Goal: Check status: Check status

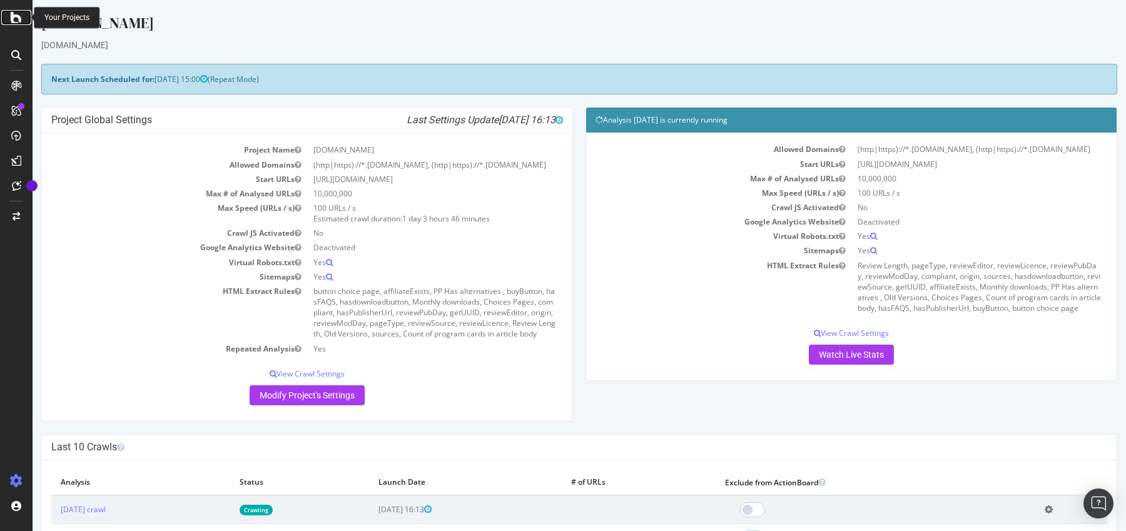
click at [21, 21] on icon at bounding box center [16, 17] width 11 height 15
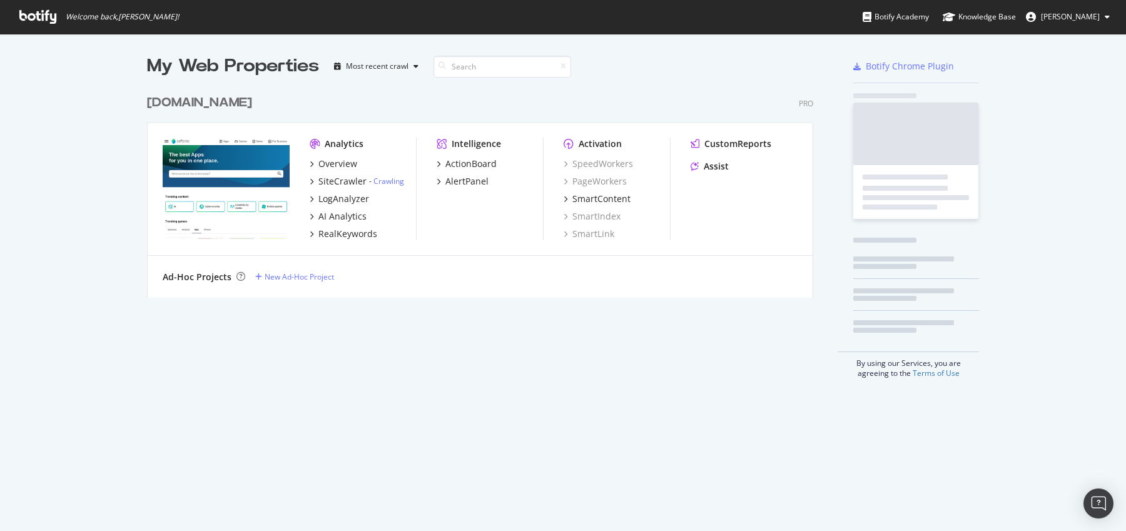
scroll to position [219, 676]
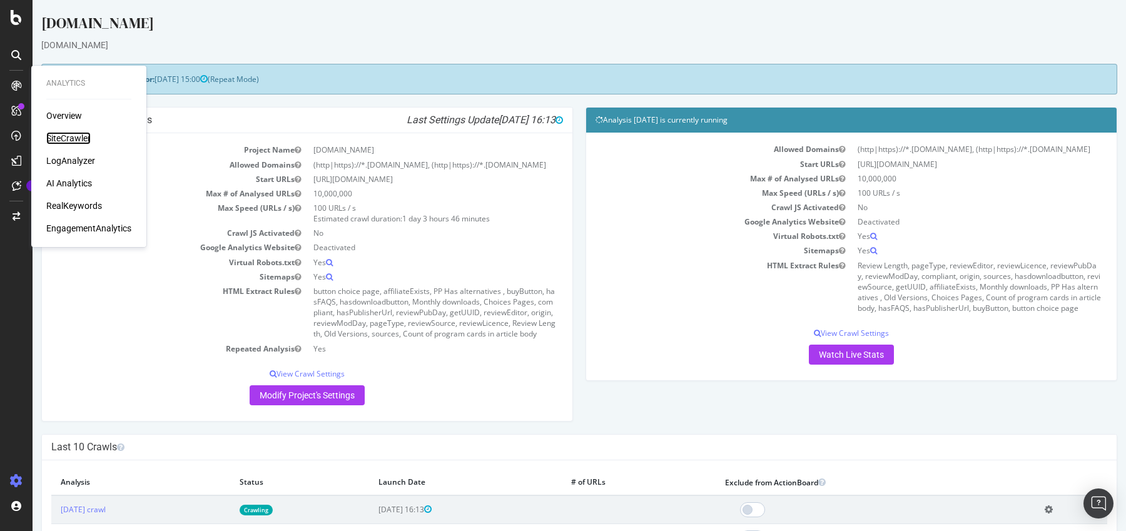
click at [85, 132] on div "SiteCrawler" at bounding box center [68, 138] width 44 height 13
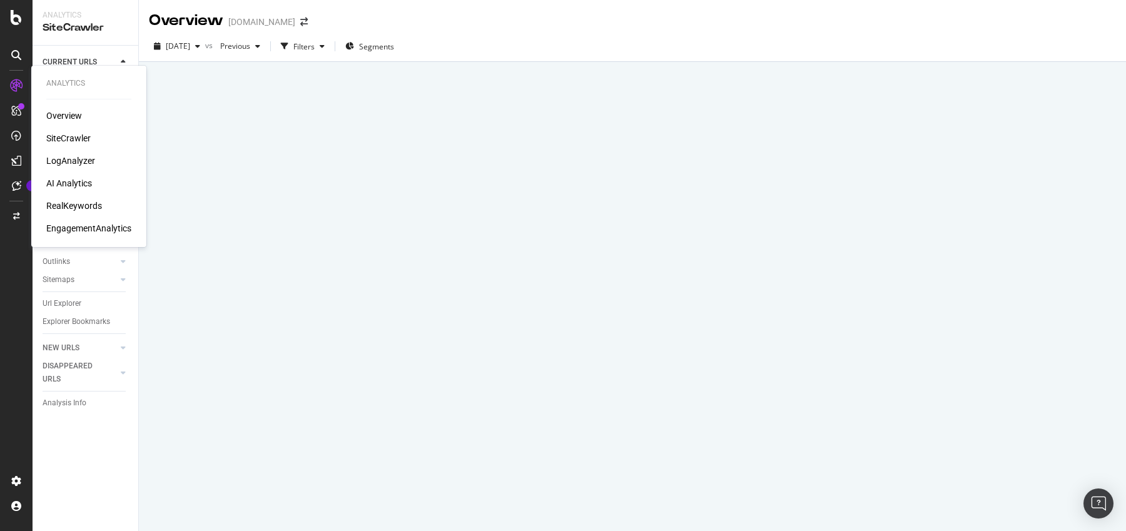
click at [74, 183] on div "AI Analytics" at bounding box center [69, 183] width 46 height 13
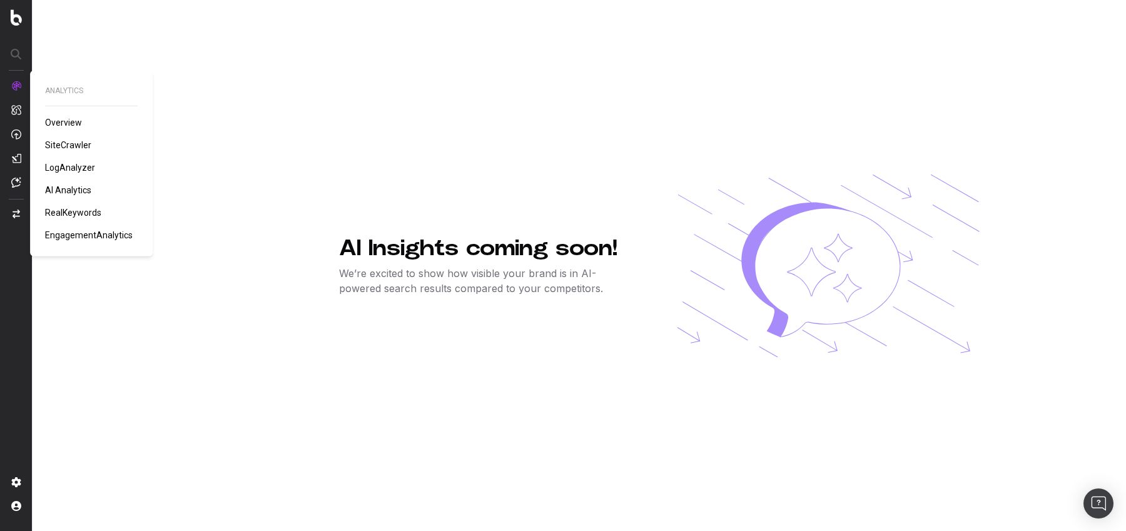
click at [69, 142] on span "SiteCrawler" at bounding box center [68, 145] width 46 height 10
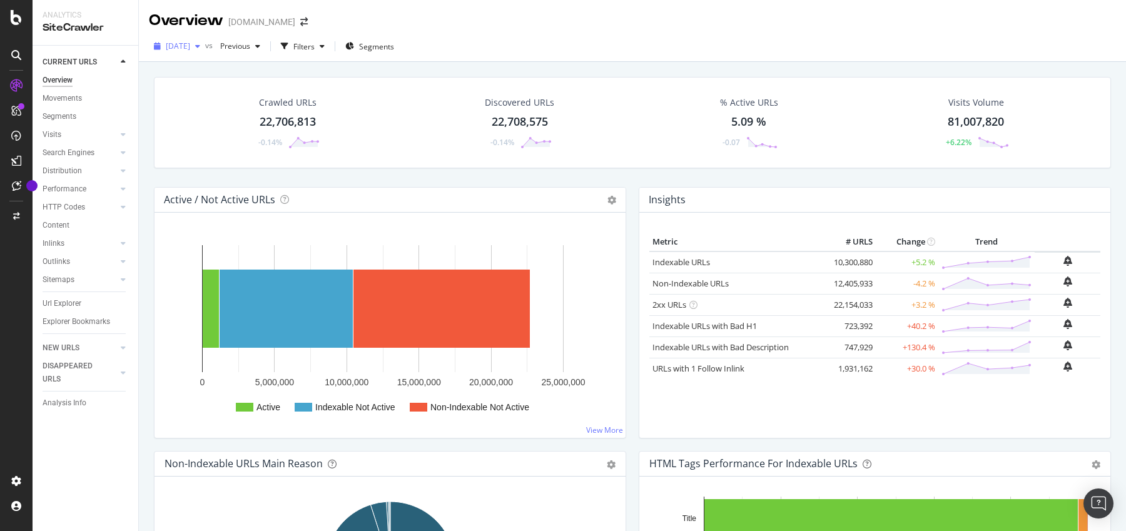
click at [190, 49] on span "[DATE]" at bounding box center [178, 46] width 24 height 11
